Goal: Task Accomplishment & Management: Manage account settings

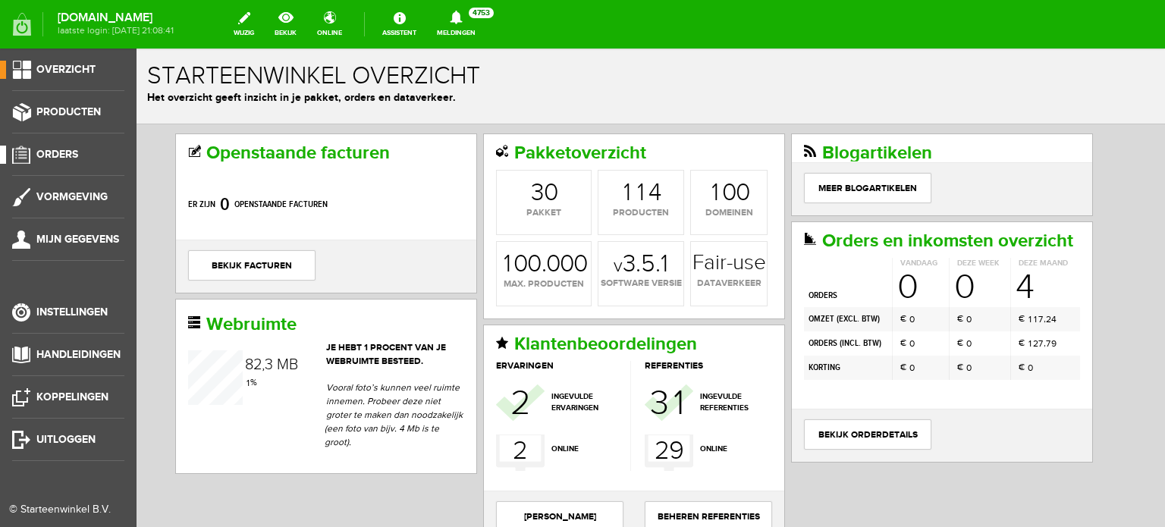
click at [66, 150] on span "Orders" at bounding box center [57, 154] width 42 height 13
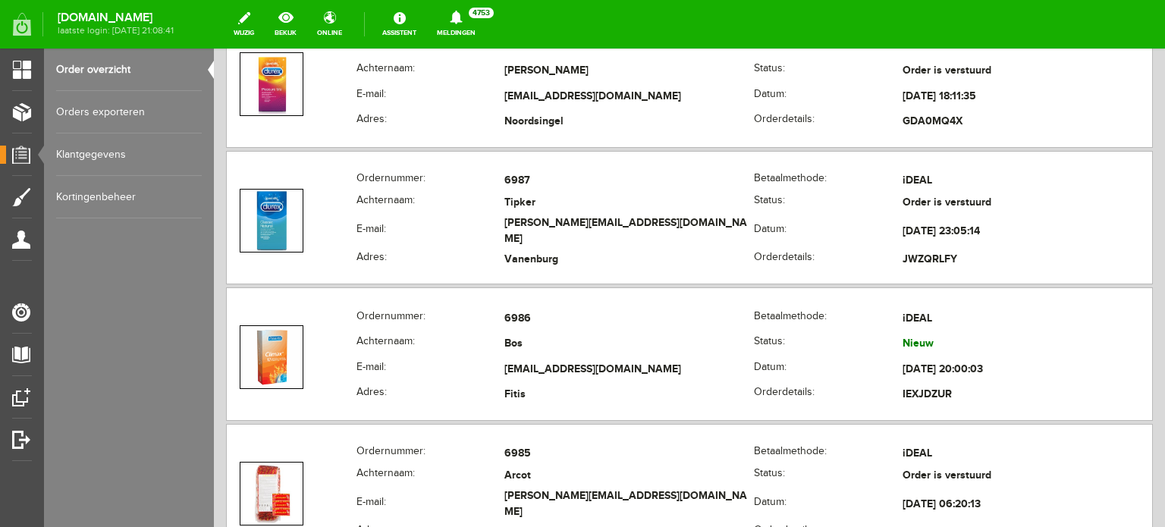
scroll to position [378, 0]
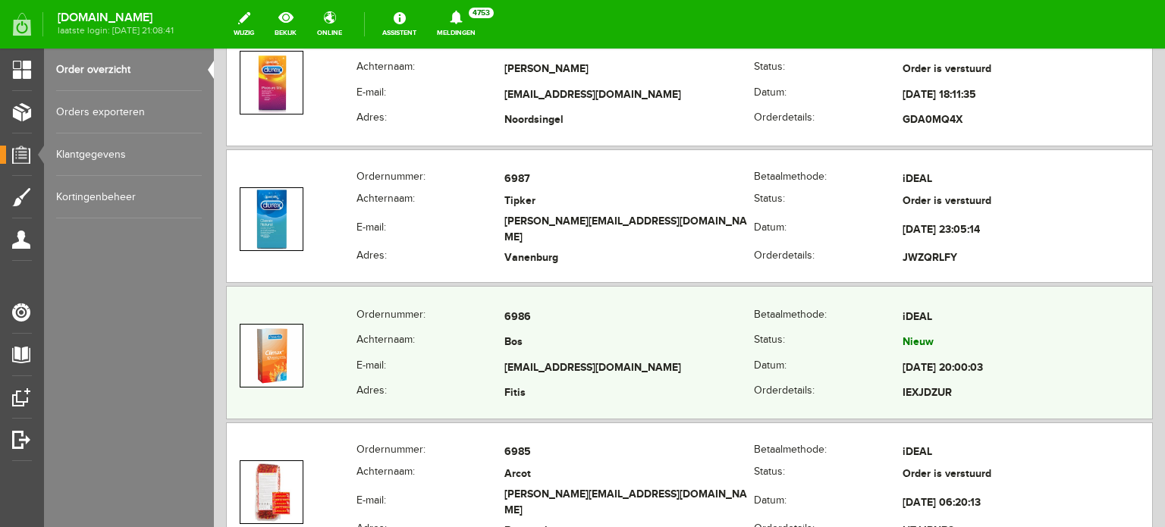
click at [499, 356] on th "E-mail:" at bounding box center [431, 369] width 148 height 26
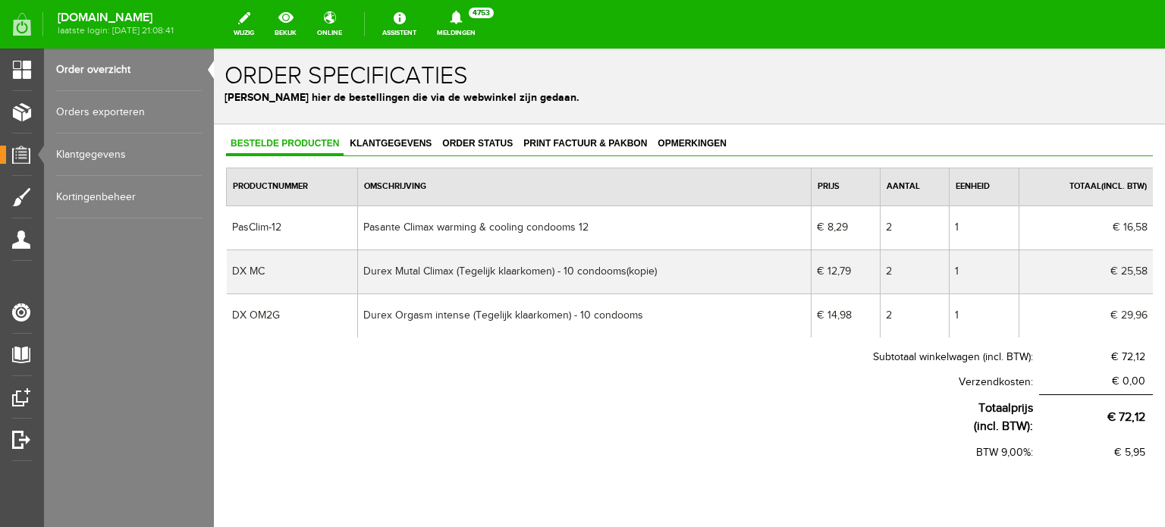
click at [135, 65] on link "Order overzicht" at bounding box center [129, 70] width 146 height 42
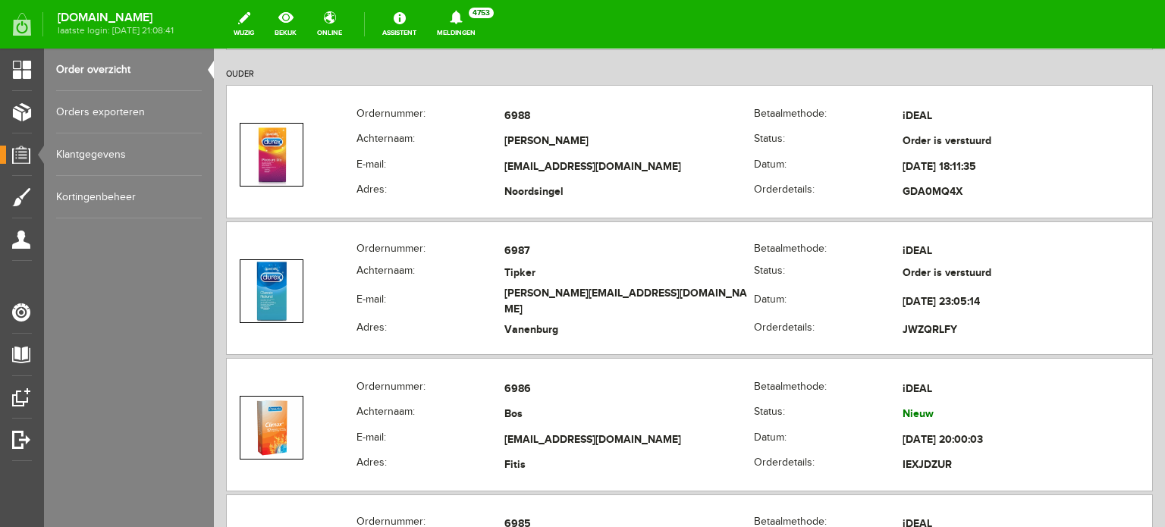
scroll to position [473, 0]
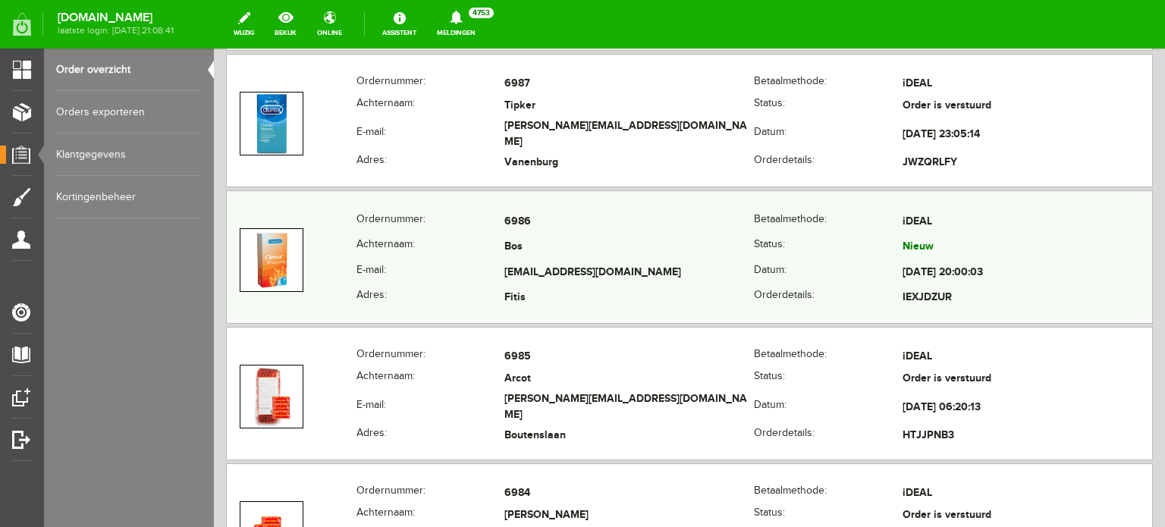
click at [536, 266] on td "[EMAIL_ADDRESS][DOMAIN_NAME]" at bounding box center [629, 273] width 250 height 26
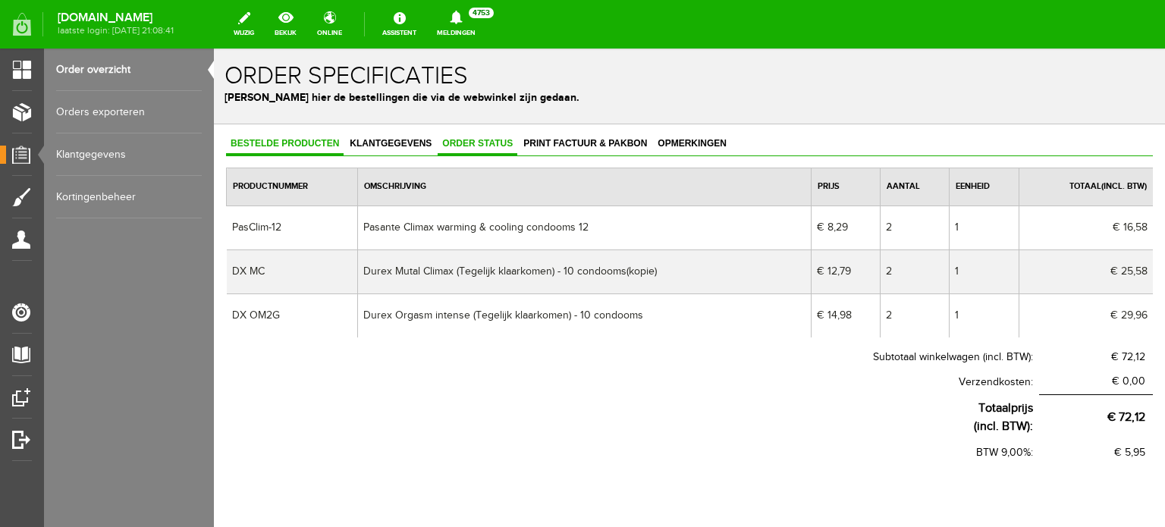
click at [473, 138] on span "Order status" at bounding box center [478, 143] width 80 height 11
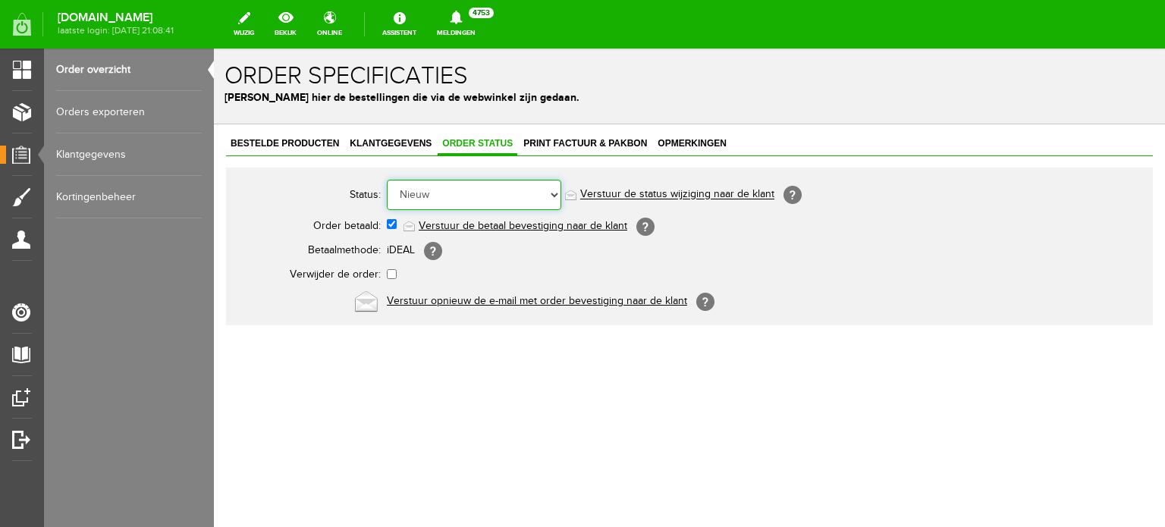
click at [483, 190] on select "Order niet afgerond Nieuw Order in behandeling Wacht op leverancier Wacht op be…" at bounding box center [474, 195] width 174 height 30
select select "7"
click at [387, 180] on select "Order niet afgerond Nieuw Order in behandeling Wacht op leverancier Wacht op be…" at bounding box center [474, 195] width 174 height 30
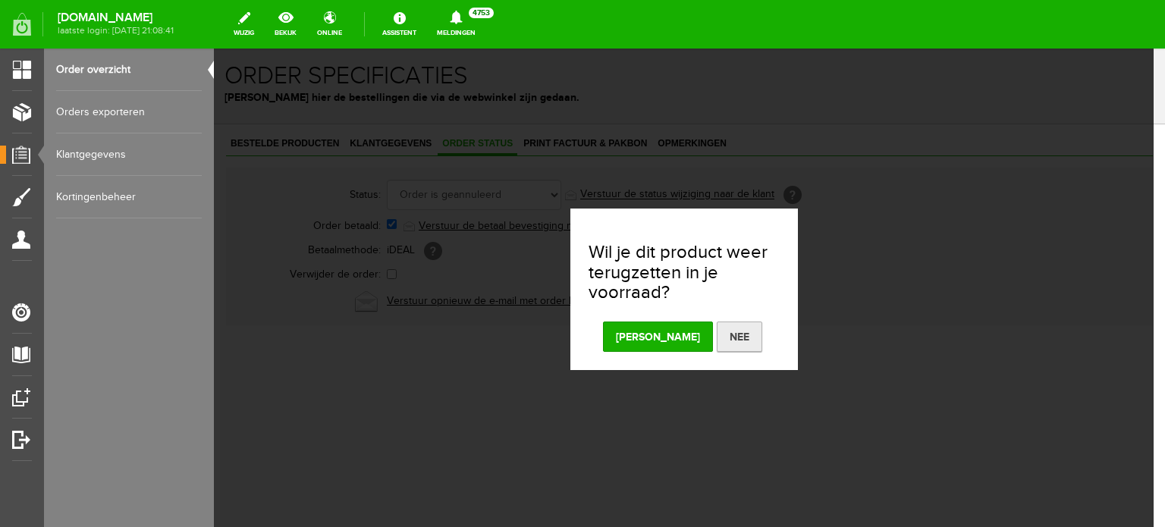
click at [717, 336] on button "Nee" at bounding box center [740, 337] width 46 height 30
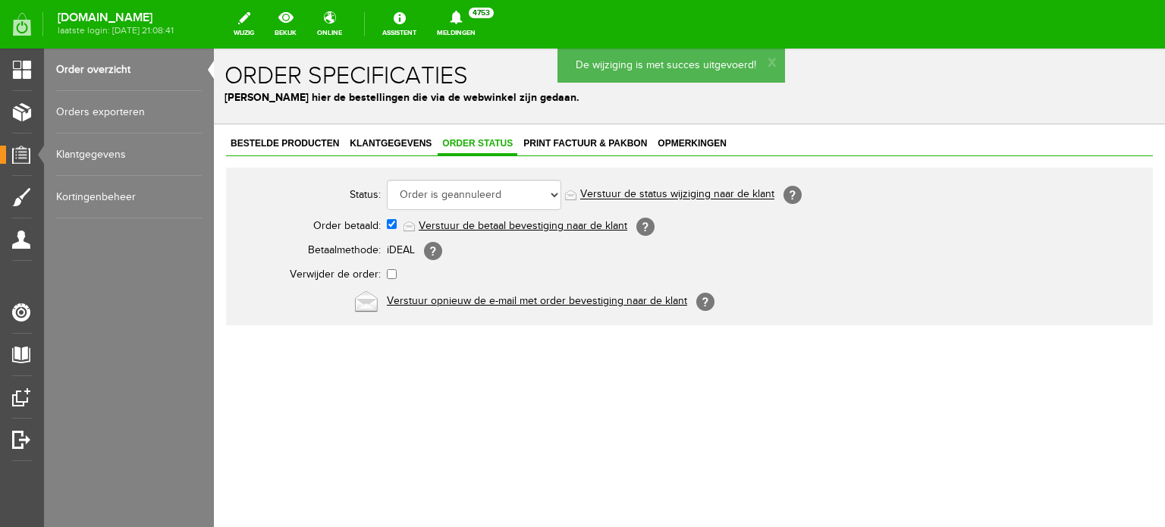
click at [606, 191] on link "Verstuur de status wijziging naar de klant" at bounding box center [677, 195] width 194 height 12
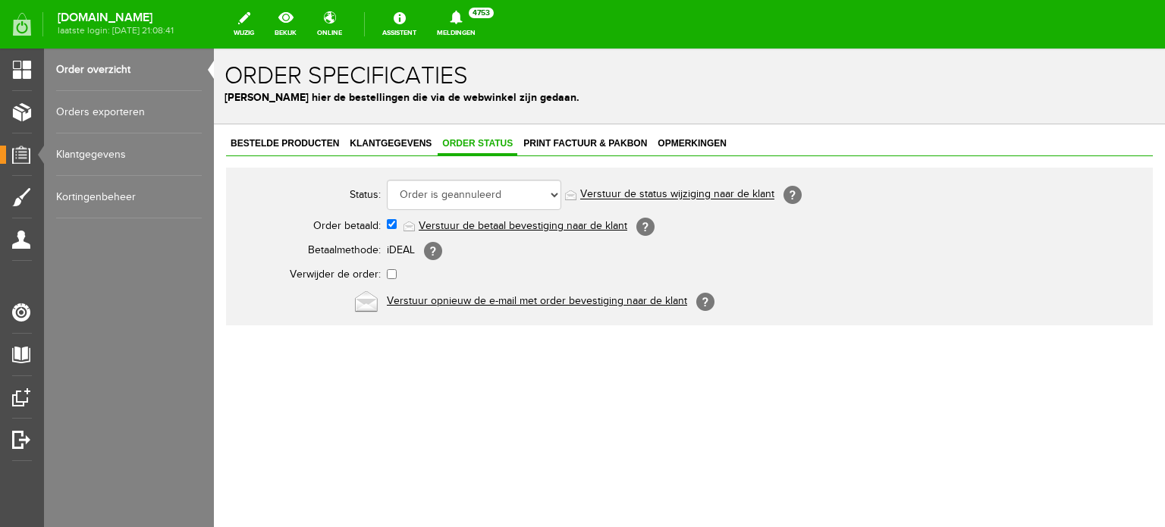
click at [109, 68] on link "Order overzicht" at bounding box center [129, 70] width 146 height 42
